Goal: Information Seeking & Learning: Compare options

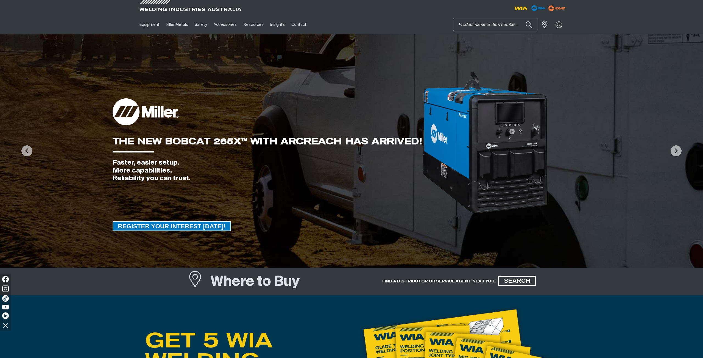
click at [463, 26] on input "Search" at bounding box center [496, 24] width 85 height 12
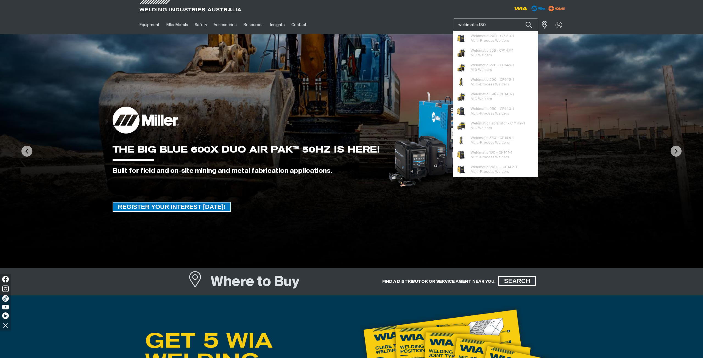
type input "weldmatic 180"
click at [520, 18] on button "Search products" at bounding box center [529, 24] width 19 height 13
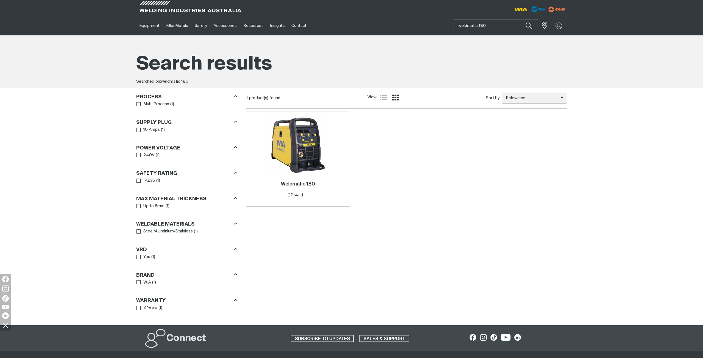
click at [301, 129] on img at bounding box center [298, 145] width 59 height 59
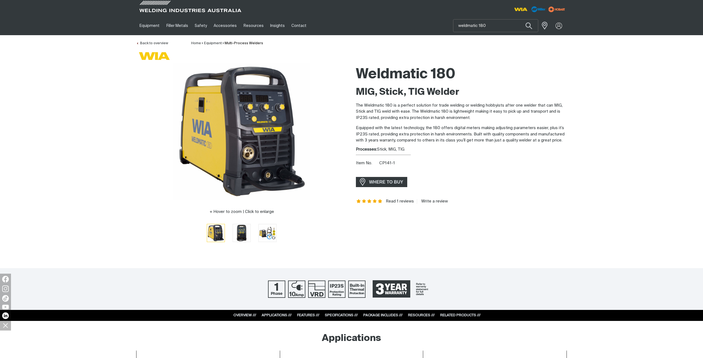
click at [337, 317] on link "SPECIFICATIONS ///" at bounding box center [341, 316] width 33 height 4
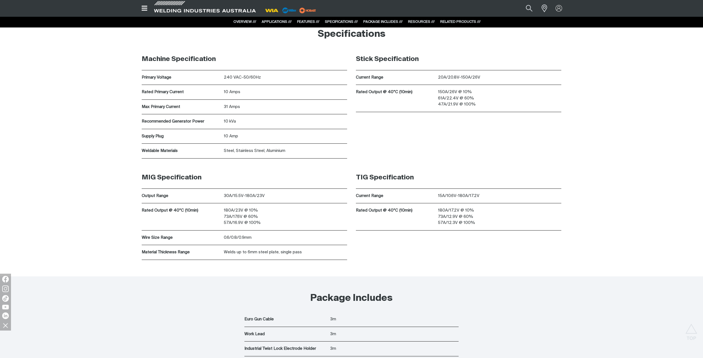
scroll to position [1820, 0]
click at [526, 6] on button "Search products" at bounding box center [529, 8] width 22 height 15
click at [491, 8] on input "weldmatic 180" at bounding box center [496, 8] width 85 height 12
drag, startPoint x: 487, startPoint y: 7, endPoint x: 480, endPoint y: 6, distance: 7.2
click at [480, 6] on input "weldmatic 180" at bounding box center [496, 8] width 85 height 12
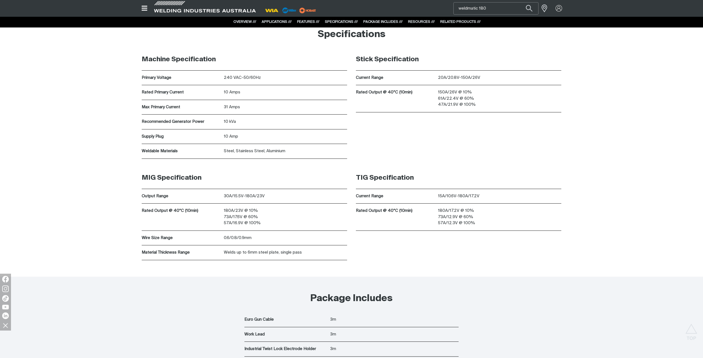
drag, startPoint x: 479, startPoint y: 7, endPoint x: 486, endPoint y: 6, distance: 6.6
click at [486, 6] on input "weldmatic 180" at bounding box center [496, 8] width 85 height 12
type input "weldmatic 350"
click at [520, 2] on button "Search products" at bounding box center [529, 8] width 19 height 12
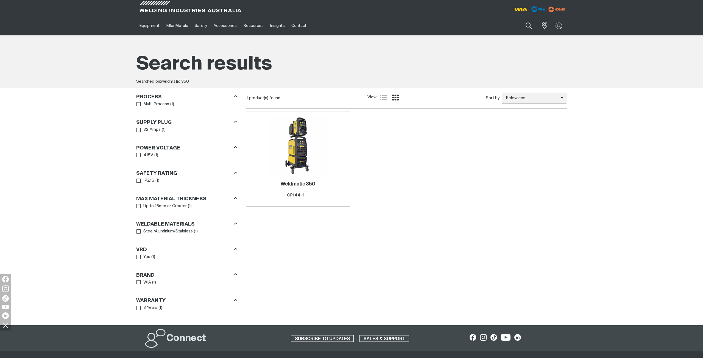
click at [295, 125] on img at bounding box center [298, 145] width 59 height 59
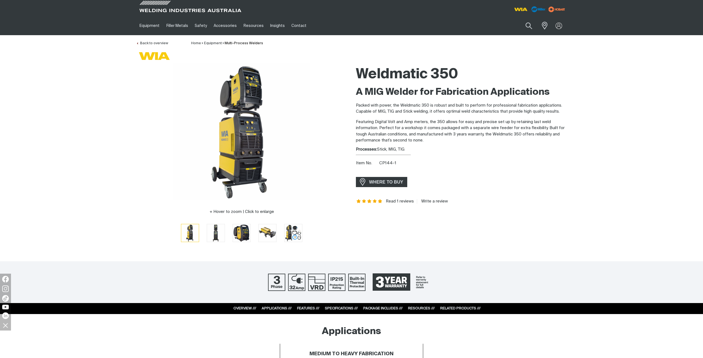
click at [339, 308] on link "SPECIFICATIONS ///" at bounding box center [341, 309] width 33 height 4
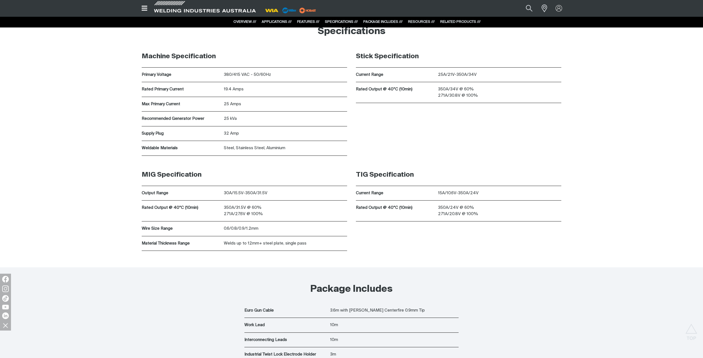
scroll to position [1783, 0]
click at [525, 5] on button "Search products" at bounding box center [529, 8] width 22 height 15
click at [480, 7] on input "weldmatic 350" at bounding box center [496, 8] width 85 height 12
drag, startPoint x: 484, startPoint y: 7, endPoint x: 480, endPoint y: 6, distance: 3.6
click at [480, 6] on input "weldmatic 350" at bounding box center [496, 8] width 85 height 12
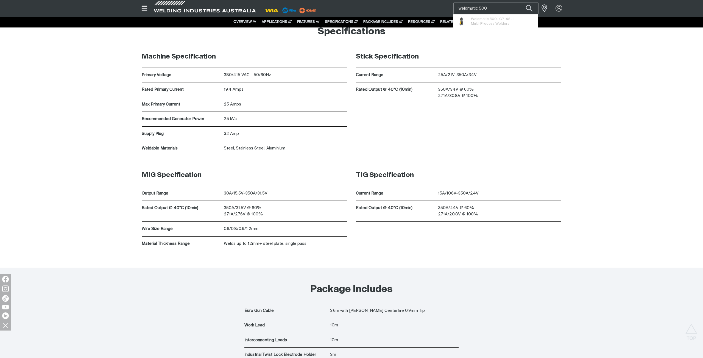
type input "weldmatic 500"
click at [520, 2] on button "Search products" at bounding box center [529, 8] width 19 height 12
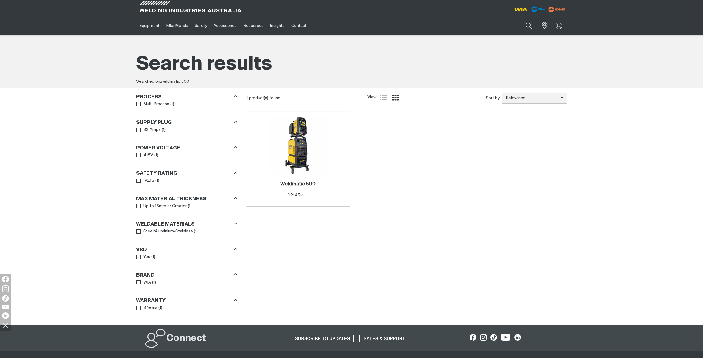
click at [301, 131] on img at bounding box center [298, 145] width 59 height 59
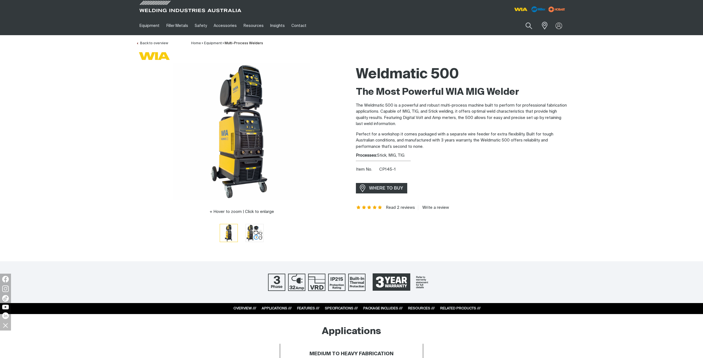
click at [334, 309] on link "SPECIFICATIONS ///" at bounding box center [341, 309] width 33 height 4
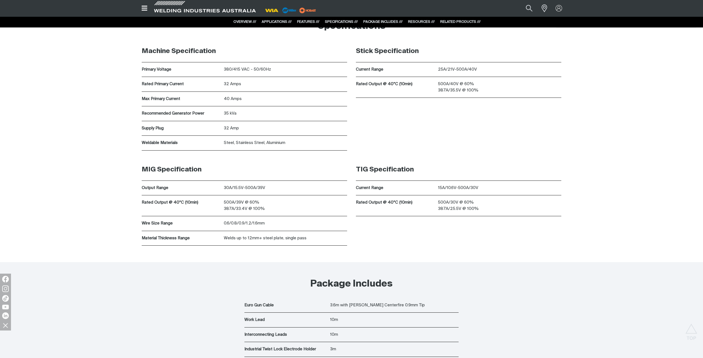
scroll to position [1788, 0]
